Goal: Task Accomplishment & Management: Use online tool/utility

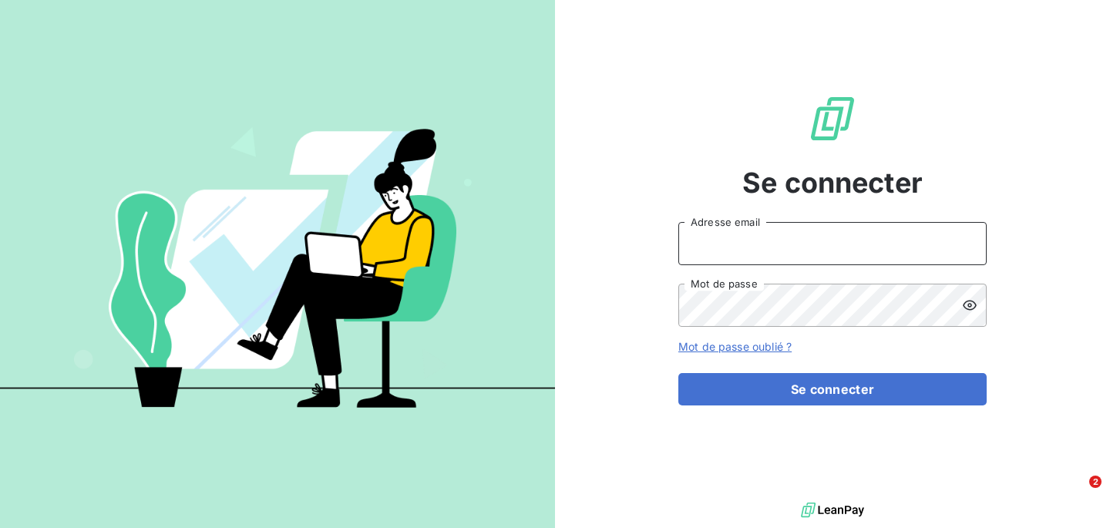
click at [740, 258] on input "Adresse email" at bounding box center [833, 243] width 308 height 43
type input "[PERSON_NAME][EMAIL_ADDRESS][DOMAIN_NAME]"
click at [679, 373] on button "Se connecter" at bounding box center [833, 389] width 308 height 32
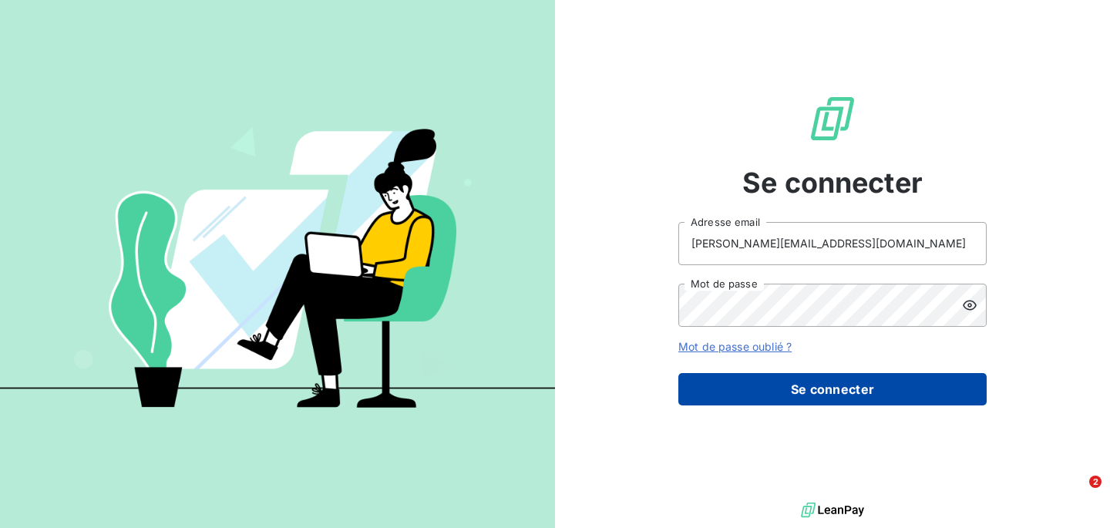
click at [778, 402] on button "Se connecter" at bounding box center [833, 389] width 308 height 32
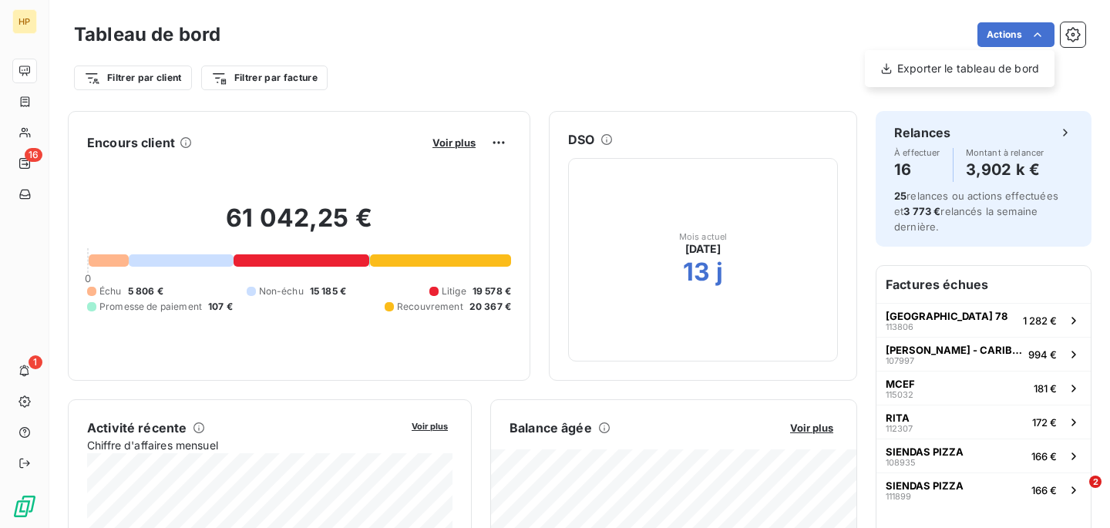
click at [29, 131] on html "HP 16 1 Tableau de bord Actions Exporter le tableau de bord Filtrer par client …" at bounding box center [555, 264] width 1110 height 528
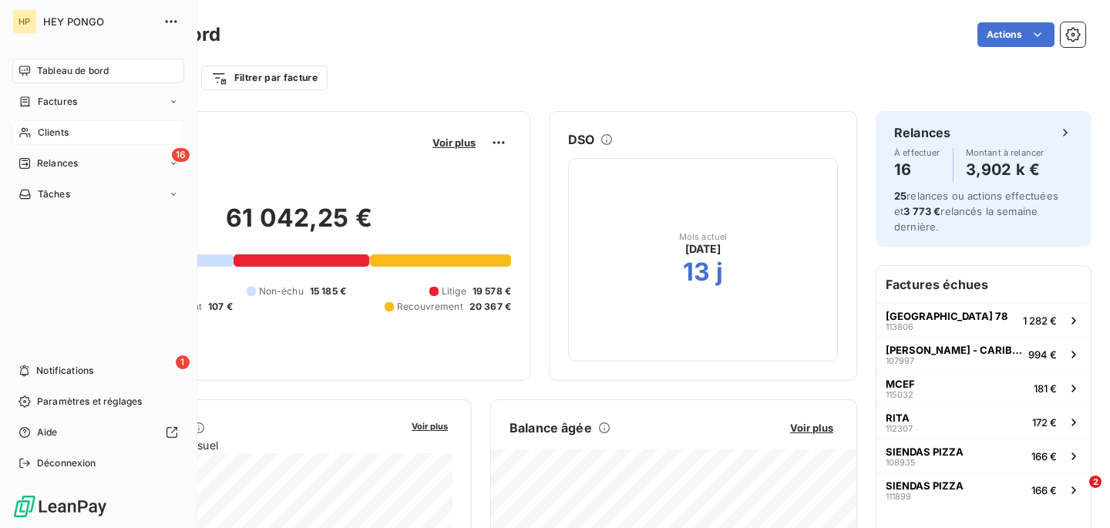
click at [51, 141] on div "Clients" at bounding box center [98, 132] width 172 height 25
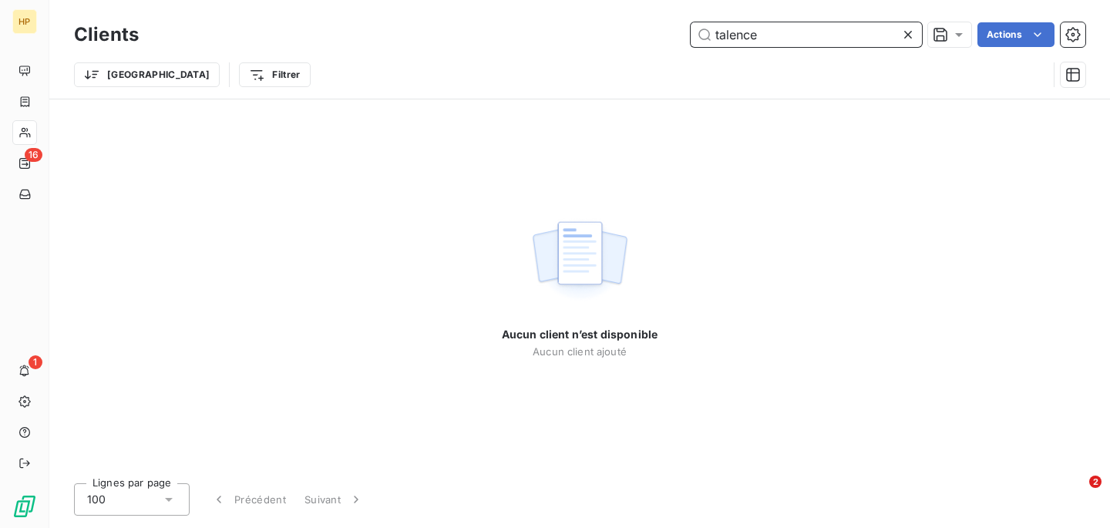
drag, startPoint x: 767, startPoint y: 37, endPoint x: 664, endPoint y: 30, distance: 102.8
click at [664, 30] on div "talence Actions" at bounding box center [621, 34] width 928 height 25
paste input "POKE FACTORY TALENCE"
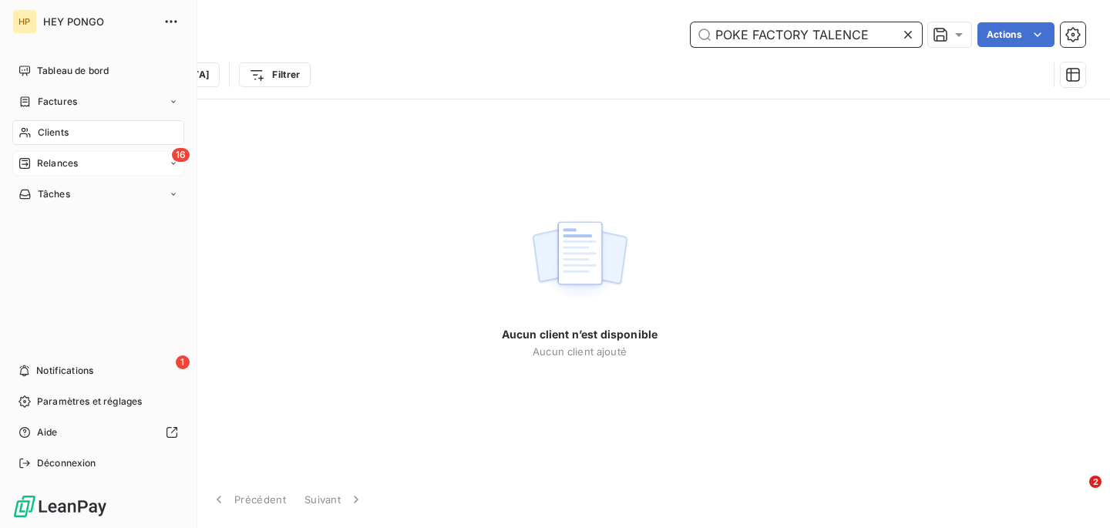
type input "POKE FACTORY TALENCE"
click at [62, 165] on span "Relances" at bounding box center [57, 164] width 41 height 14
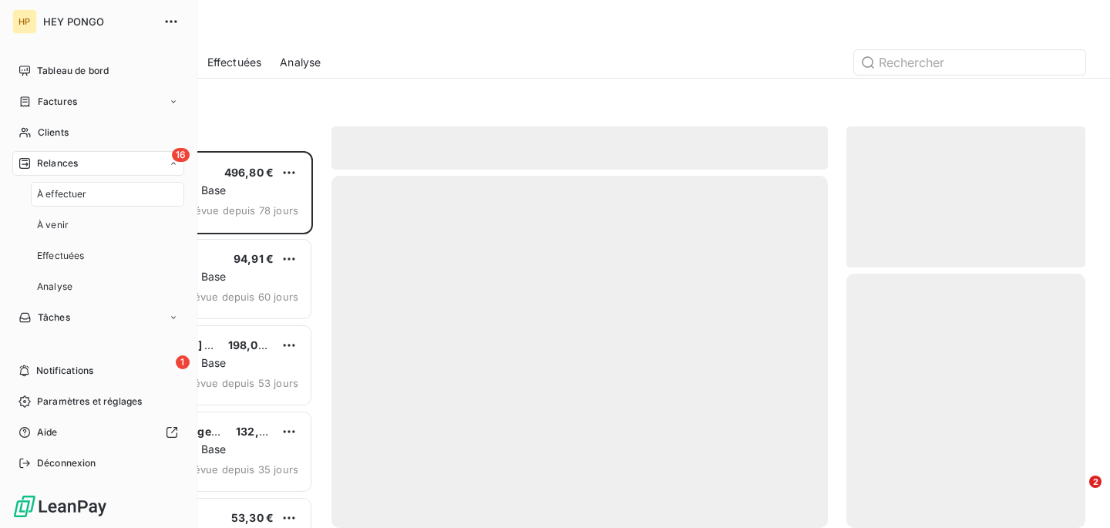
scroll to position [377, 239]
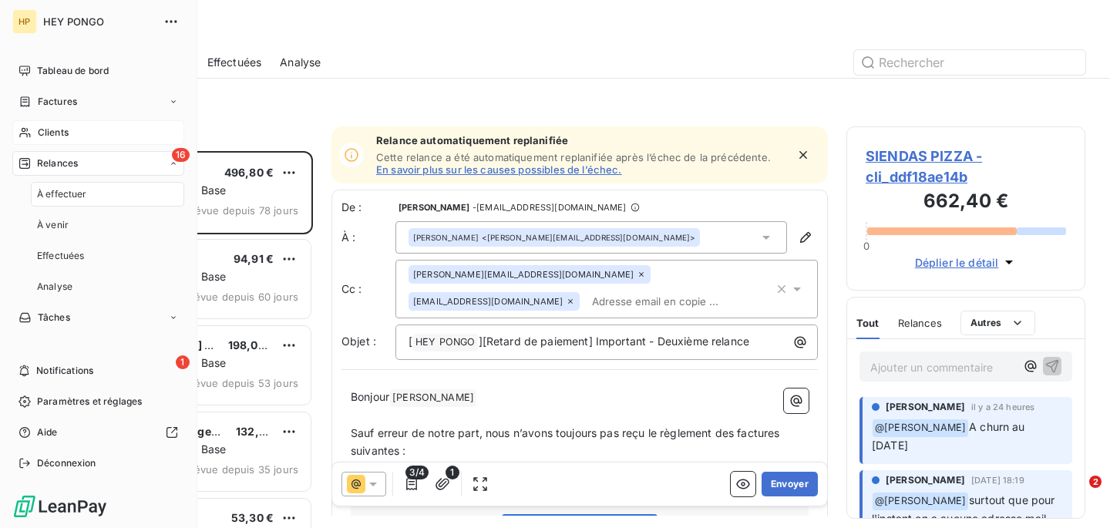
click at [66, 132] on span "Clients" at bounding box center [53, 133] width 31 height 14
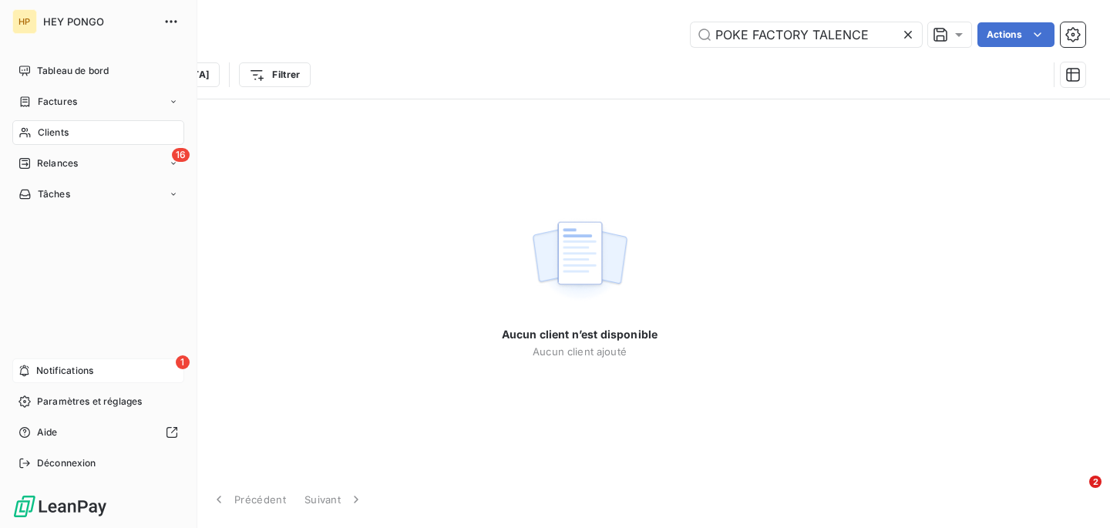
click at [117, 372] on div "1 Notifications" at bounding box center [98, 371] width 172 height 25
